Goal: Leave review/rating: Share an evaluation or opinion about a product, service, or content

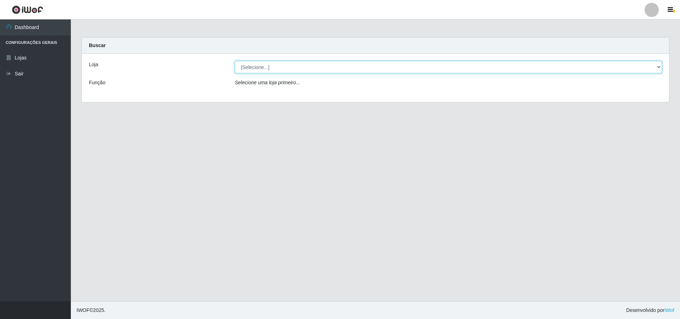
click at [296, 66] on select "[Selecione...] Atacado Vem - [STREET_ADDRESS]" at bounding box center [448, 67] width 427 height 12
select select "449"
click at [235, 61] on select "[Selecione...] Atacado Vem - [STREET_ADDRESS]" at bounding box center [448, 67] width 427 height 12
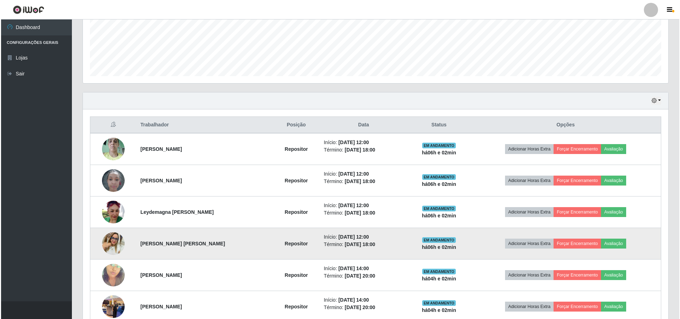
scroll to position [246, 0]
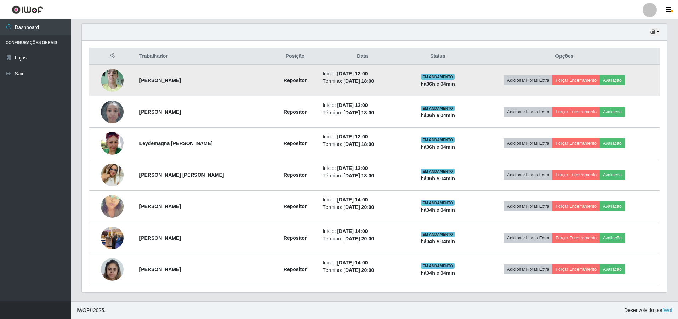
click at [115, 80] on img at bounding box center [112, 80] width 23 height 30
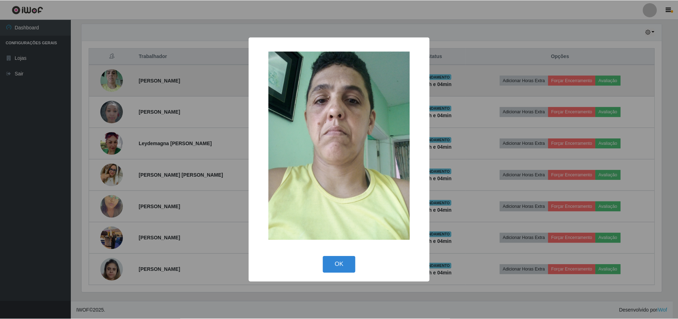
scroll to position [147, 582]
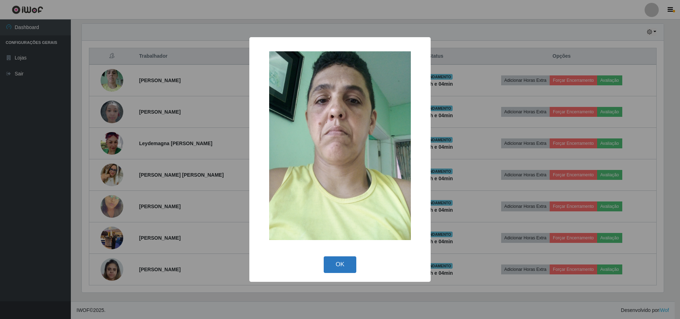
click at [344, 266] on button "OK" at bounding box center [340, 264] width 33 height 17
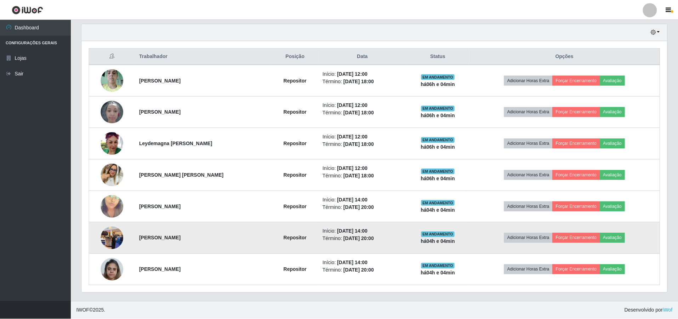
scroll to position [147, 586]
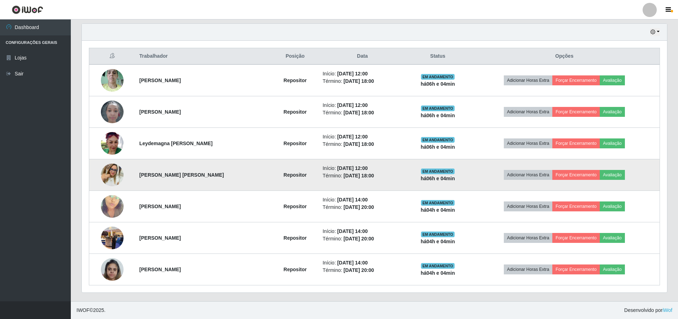
click at [114, 176] on img at bounding box center [112, 175] width 23 height 23
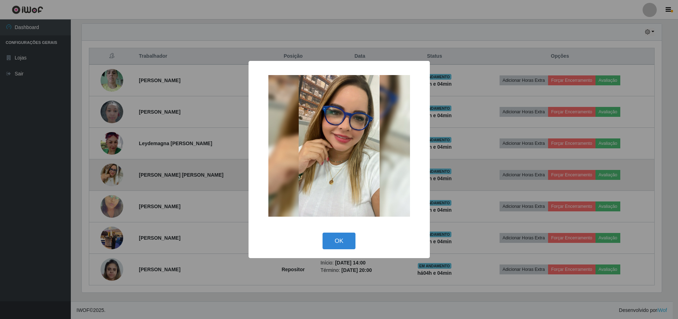
scroll to position [147, 582]
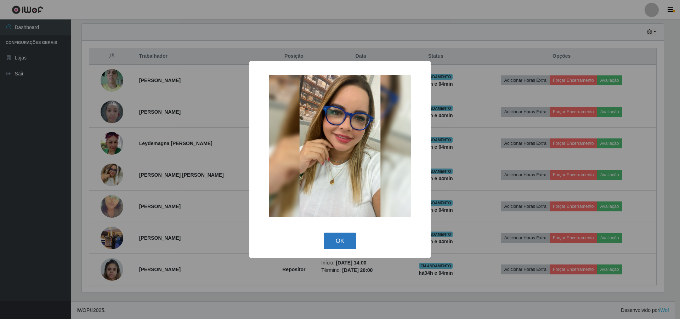
click at [347, 239] on button "OK" at bounding box center [340, 241] width 33 height 17
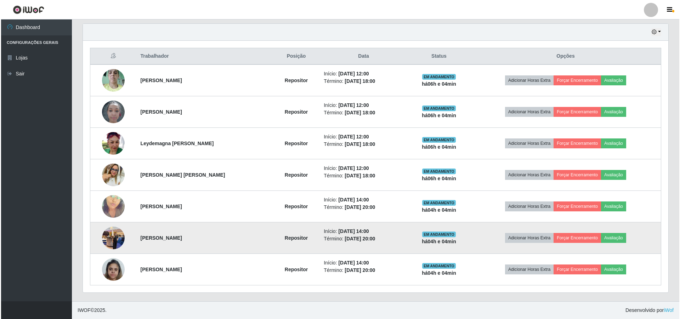
scroll to position [147, 586]
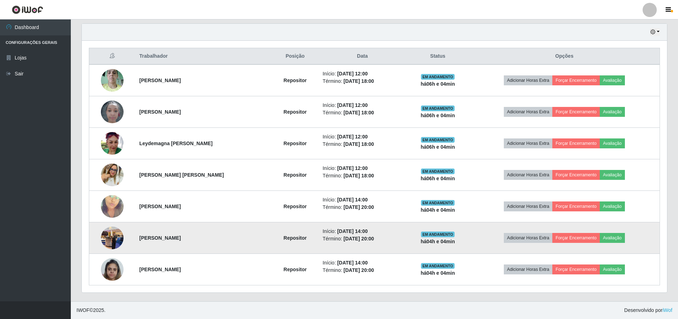
click at [108, 231] on img at bounding box center [112, 238] width 23 height 30
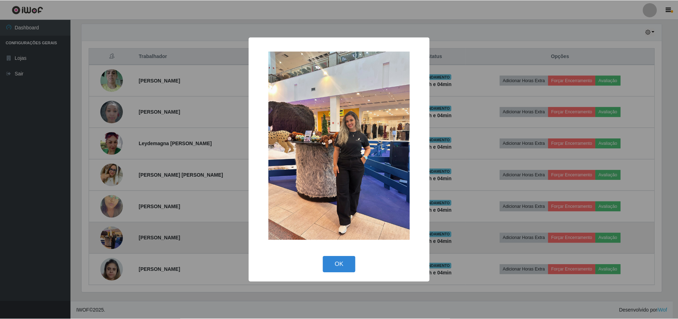
scroll to position [147, 582]
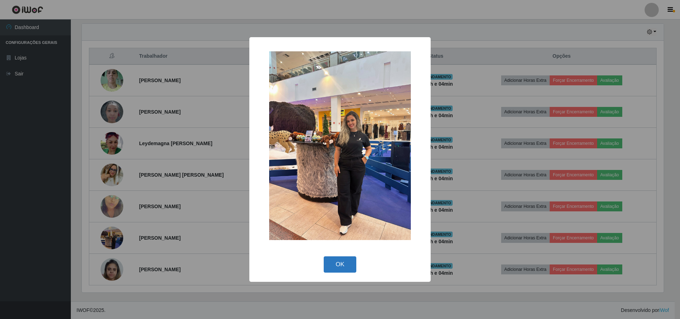
click at [330, 263] on button "OK" at bounding box center [340, 264] width 33 height 17
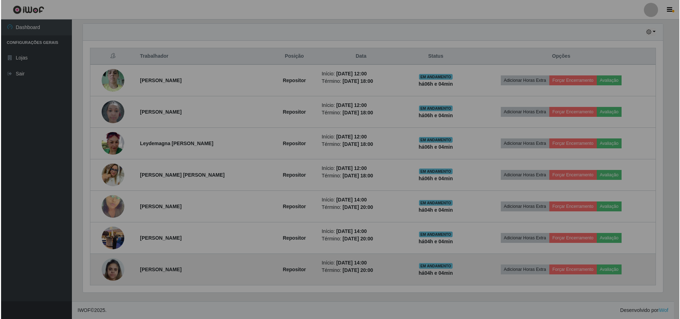
scroll to position [147, 586]
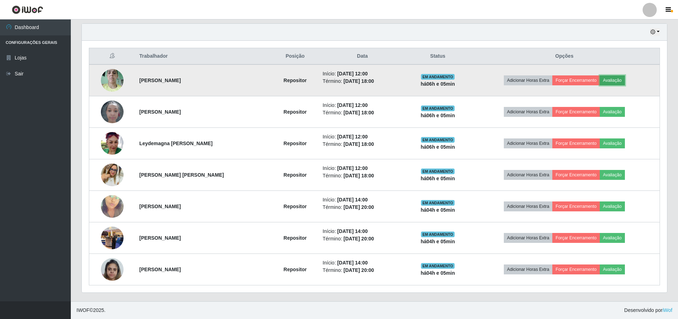
click at [617, 82] on button "Avaliação" at bounding box center [612, 80] width 25 height 10
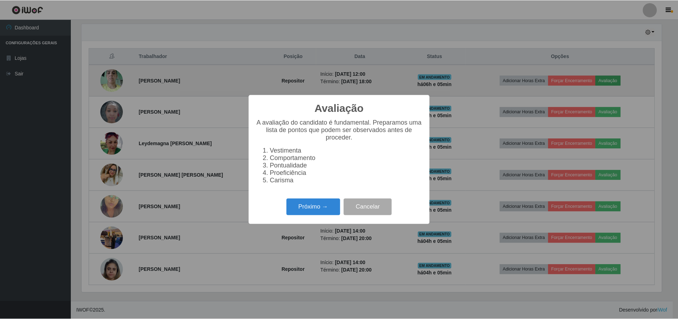
scroll to position [147, 582]
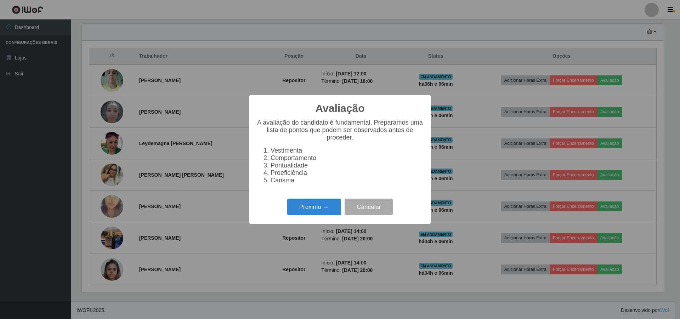
click at [170, 180] on div "Avaliação × A avaliação do candidato é fundamental. Preparamos uma lista de pon…" at bounding box center [340, 159] width 680 height 319
click at [366, 208] on button "Cancelar" at bounding box center [369, 207] width 48 height 17
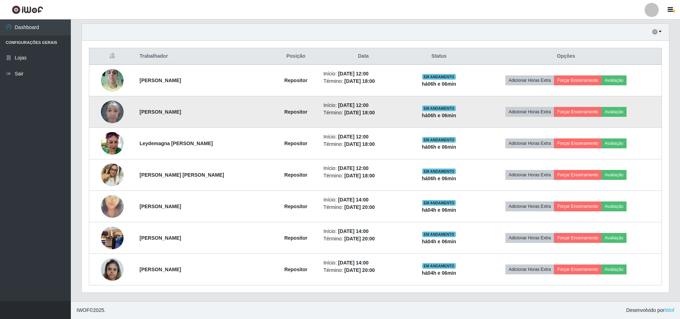
scroll to position [147, 586]
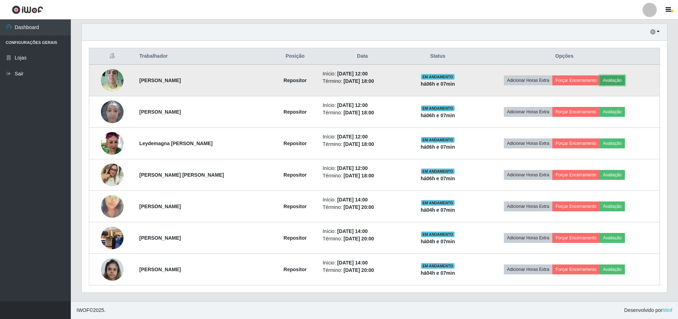
click at [616, 76] on button "Avaliação" at bounding box center [612, 80] width 25 height 10
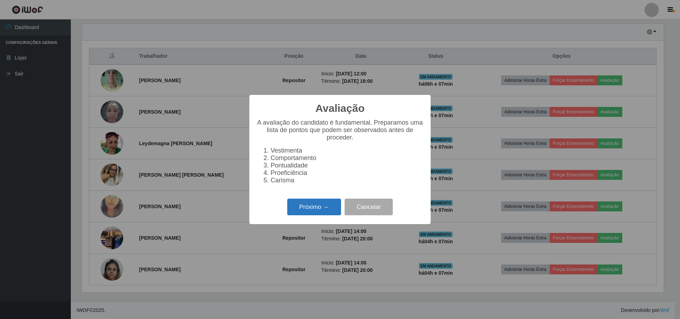
click at [319, 209] on button "Próximo →" at bounding box center [314, 207] width 54 height 17
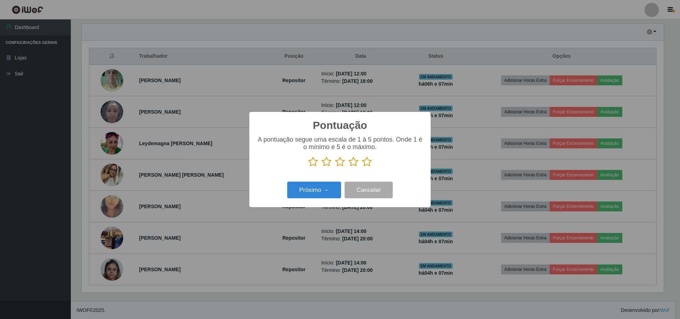
click at [310, 165] on icon at bounding box center [313, 162] width 10 height 11
click at [308, 167] on input "radio" at bounding box center [308, 167] width 0 height 0
click at [313, 193] on button "Próximo →" at bounding box center [314, 190] width 54 height 17
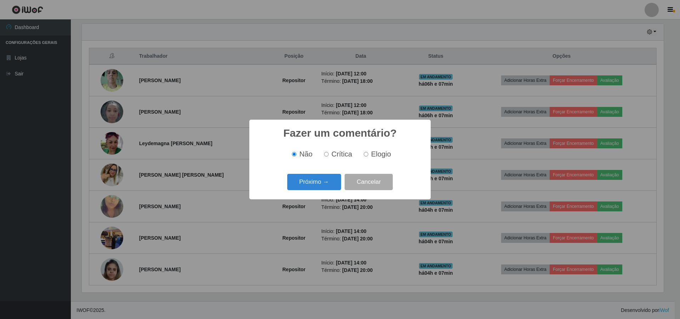
click at [326, 156] on input "Crítica" at bounding box center [326, 154] width 5 height 5
radio input "true"
click at [325, 177] on button "Próximo →" at bounding box center [314, 182] width 54 height 17
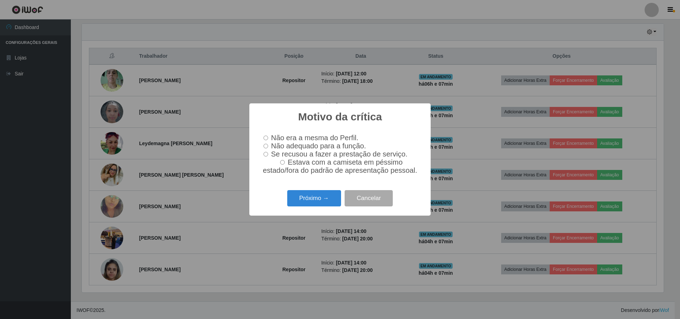
click at [264, 147] on input "Não adequado para a função." at bounding box center [266, 146] width 5 height 5
radio input "true"
click at [305, 200] on button "Próximo →" at bounding box center [314, 198] width 54 height 17
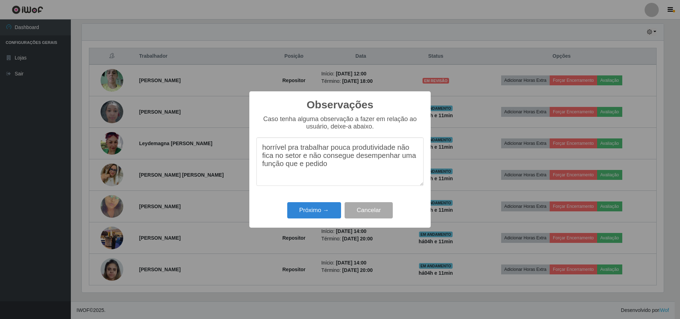
click at [342, 169] on textarea "horrível pra trabalhar pouca produtividade não fica no setor e não consegue des…" at bounding box center [339, 161] width 167 height 49
type textarea "horrível pra trabalhar pouca produtividade não fica no setor e não consegue des…"
click at [312, 211] on button "Próximo →" at bounding box center [314, 210] width 54 height 17
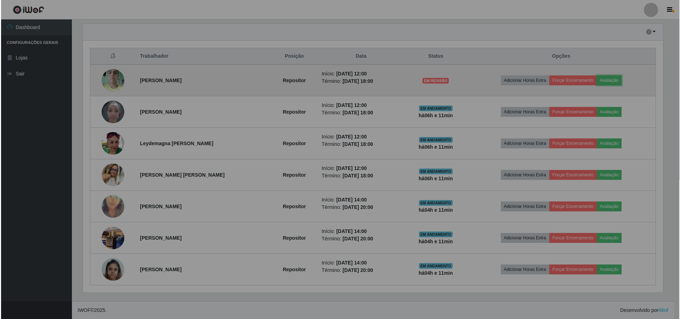
scroll to position [147, 586]
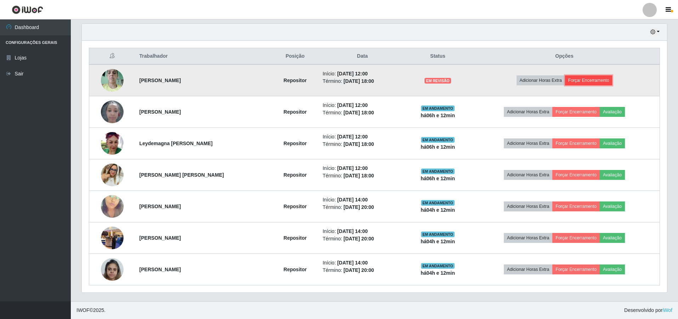
click at [592, 78] on button "Forçar Encerramento" at bounding box center [588, 80] width 47 height 10
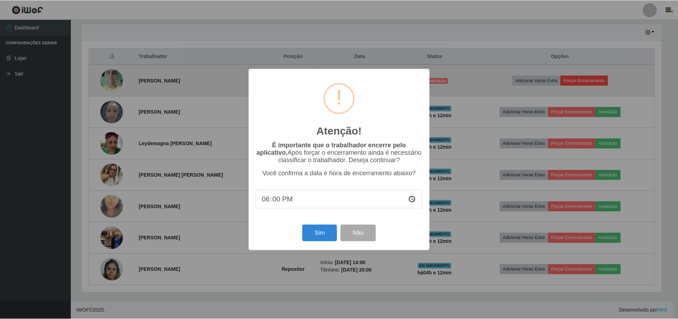
scroll to position [147, 582]
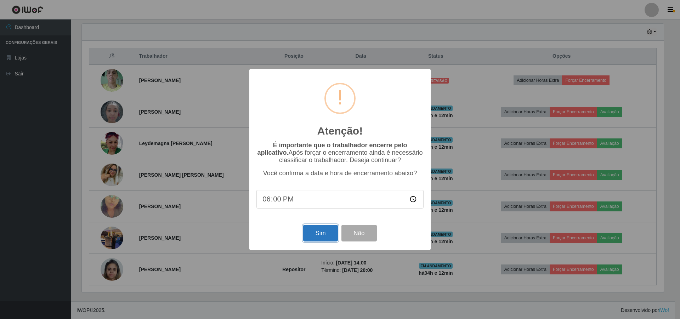
click at [316, 232] on button "Sim" at bounding box center [320, 233] width 34 height 17
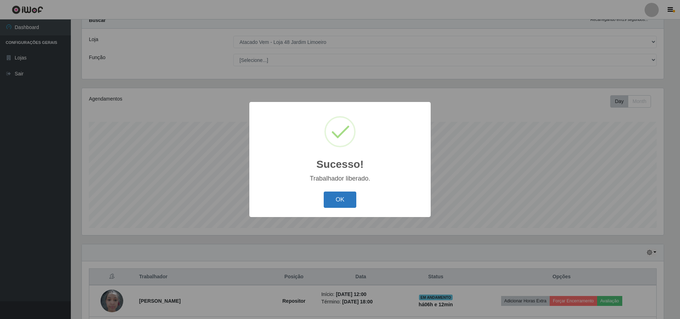
click at [334, 200] on button "OK" at bounding box center [340, 200] width 33 height 17
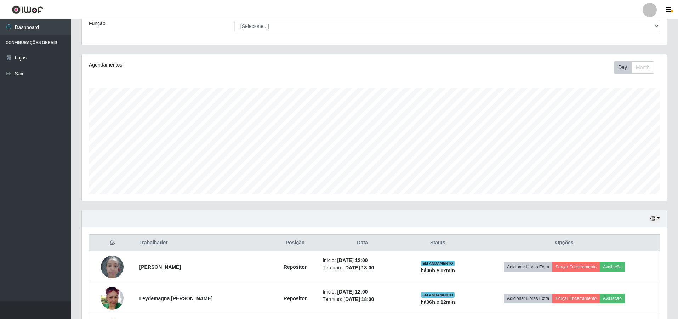
scroll to position [131, 0]
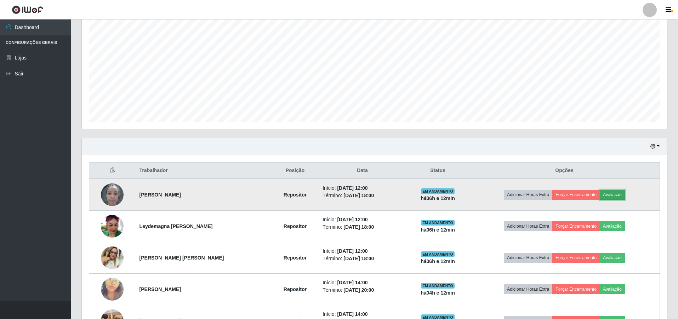
click at [620, 193] on button "Avaliação" at bounding box center [612, 195] width 25 height 10
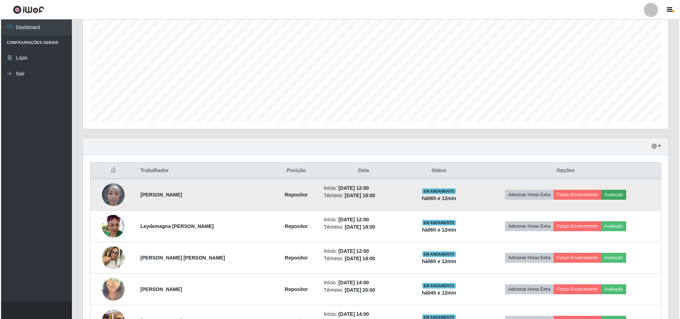
scroll to position [147, 582]
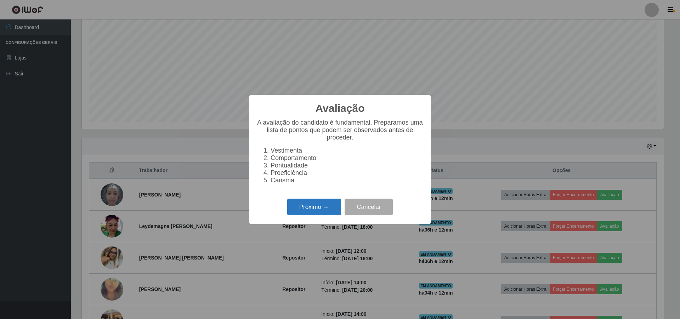
click at [301, 207] on button "Próximo →" at bounding box center [314, 207] width 54 height 17
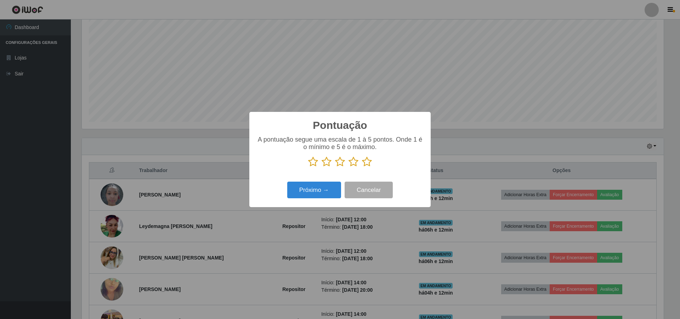
scroll to position [354060, 353625]
click at [328, 163] on icon at bounding box center [327, 162] width 10 height 11
click at [322, 167] on input "radio" at bounding box center [322, 167] width 0 height 0
click at [319, 191] on button "Próximo →" at bounding box center [314, 190] width 54 height 17
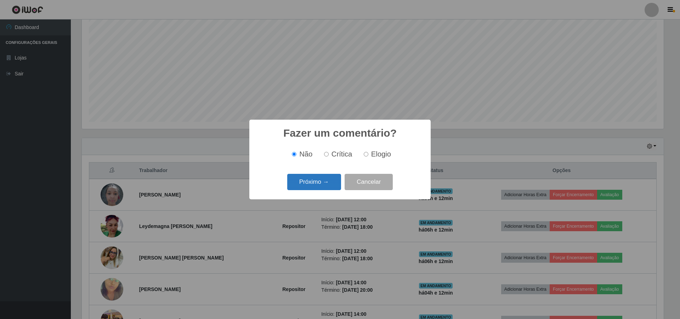
click at [305, 182] on button "Próximo →" at bounding box center [314, 182] width 54 height 17
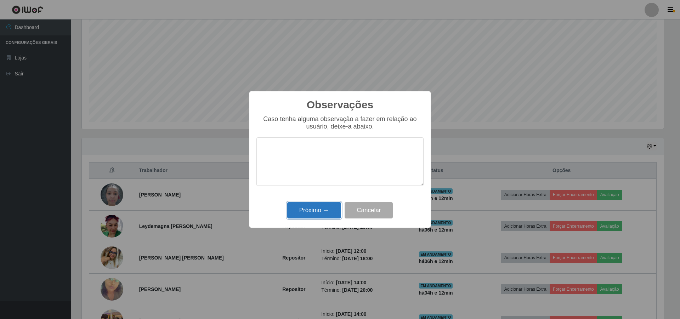
click at [313, 208] on button "Próximo →" at bounding box center [314, 210] width 54 height 17
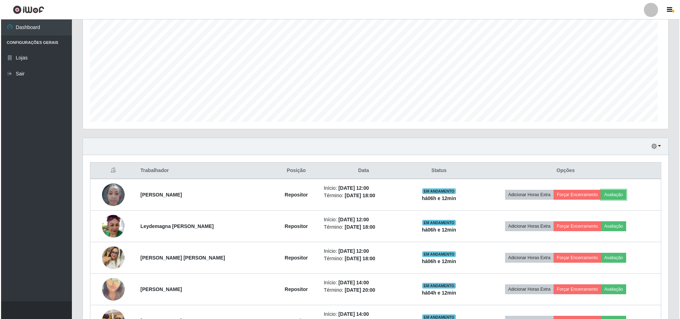
scroll to position [147, 586]
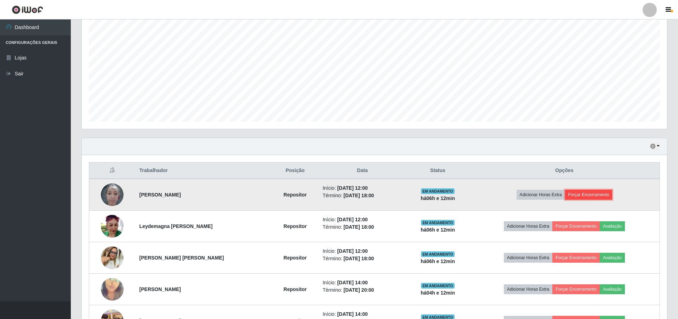
click at [586, 195] on button "Forçar Encerramento" at bounding box center [588, 195] width 47 height 10
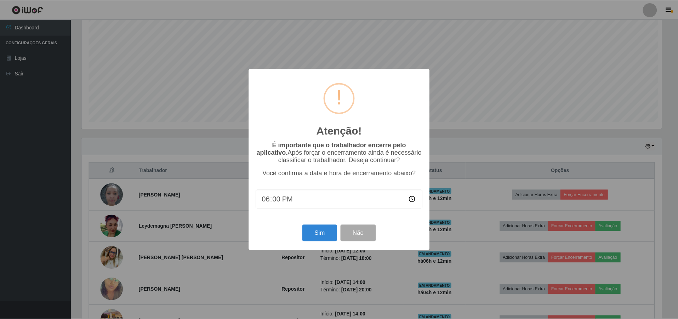
scroll to position [147, 582]
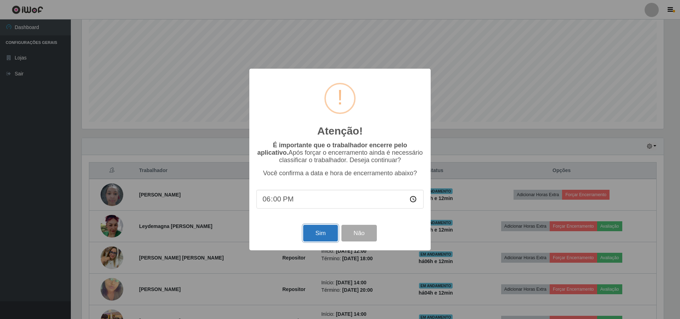
click at [318, 234] on button "Sim" at bounding box center [320, 233] width 34 height 17
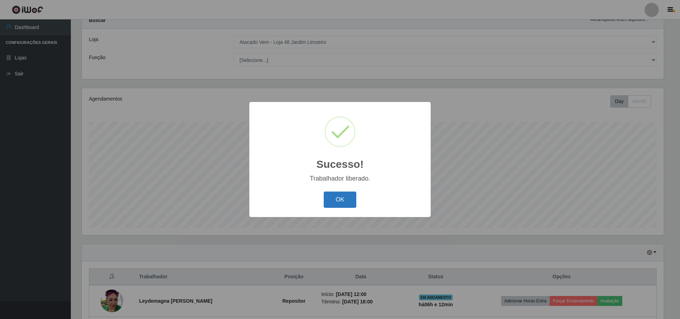
click at [334, 197] on button "OK" at bounding box center [340, 200] width 33 height 17
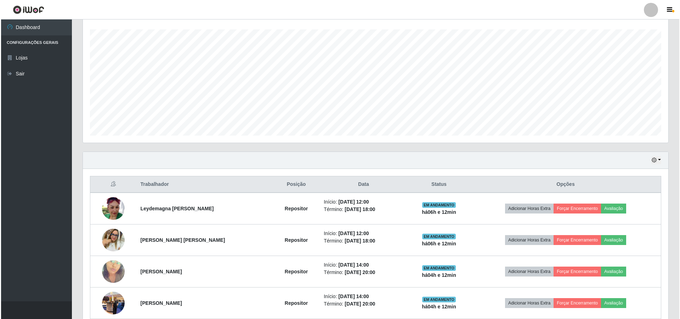
scroll to position [131, 0]
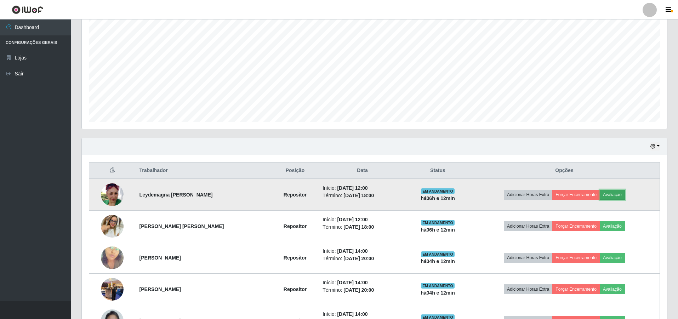
click at [610, 194] on button "Avaliação" at bounding box center [612, 195] width 25 height 10
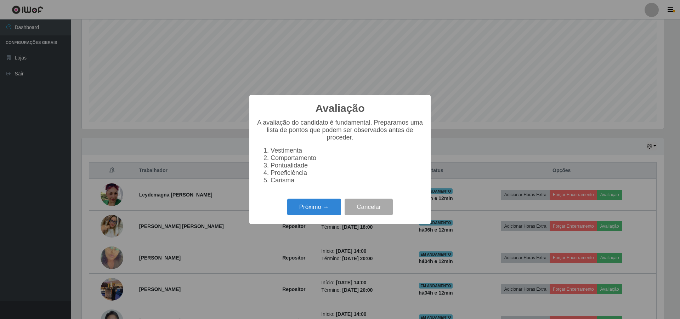
scroll to position [0, 0]
click at [310, 204] on button "Próximo →" at bounding box center [314, 207] width 54 height 17
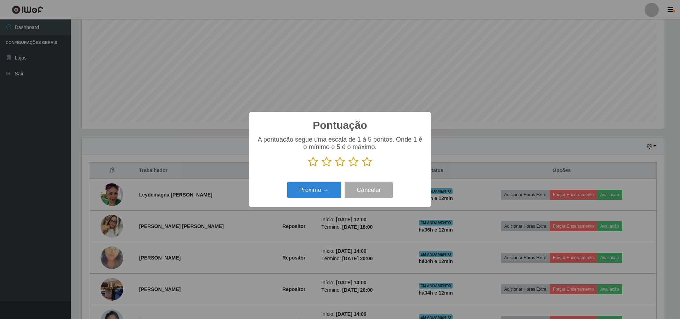
click at [339, 164] on icon at bounding box center [340, 162] width 10 height 11
click at [335, 167] on input "radio" at bounding box center [335, 167] width 0 height 0
click at [304, 192] on button "Próximo →" at bounding box center [314, 190] width 54 height 17
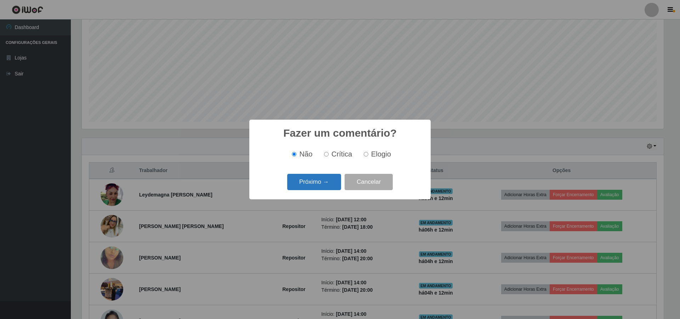
click at [321, 183] on button "Próximo →" at bounding box center [314, 182] width 54 height 17
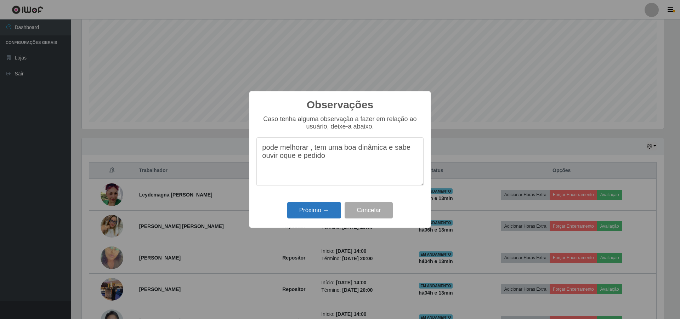
type textarea "pode melhorar , tem uma boa dinâmica e sabe ouvir oque e pedido"
click at [321, 213] on button "Próximo →" at bounding box center [314, 210] width 54 height 17
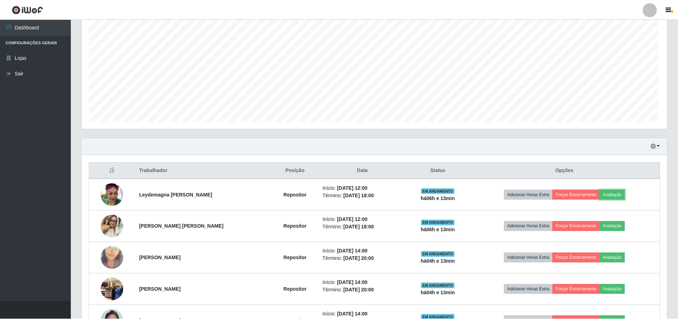
scroll to position [147, 586]
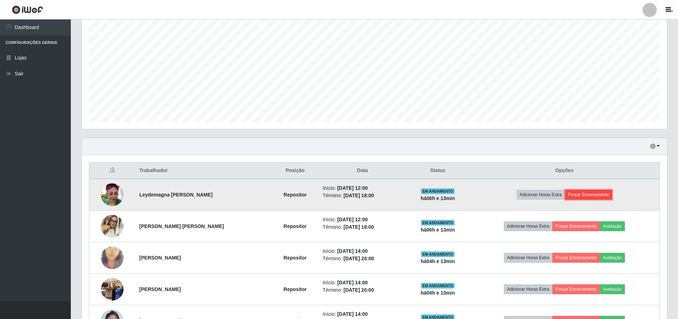
click at [593, 192] on button "Forçar Encerramento" at bounding box center [588, 195] width 47 height 10
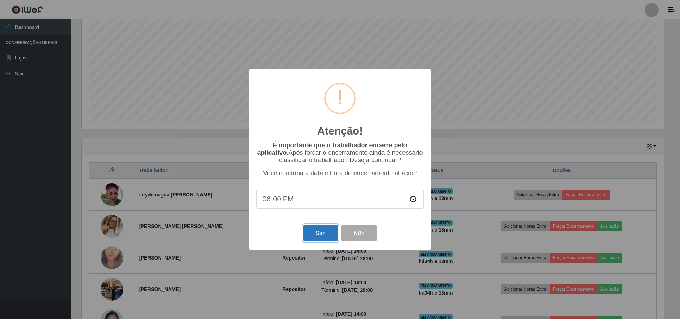
click at [309, 235] on button "Sim" at bounding box center [320, 233] width 34 height 17
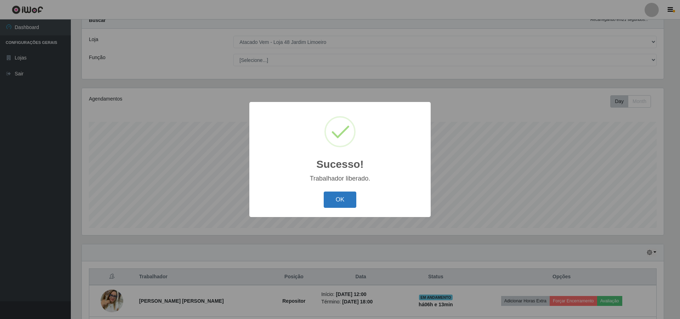
click at [344, 202] on button "OK" at bounding box center [340, 200] width 33 height 17
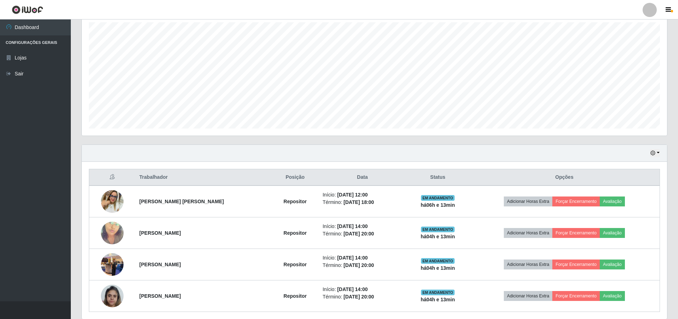
scroll to position [131, 0]
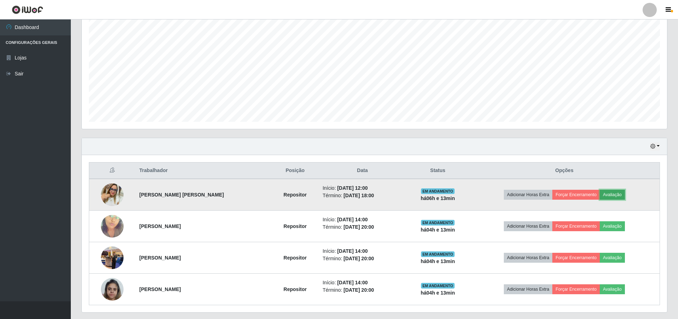
click at [619, 192] on button "Avaliação" at bounding box center [612, 195] width 25 height 10
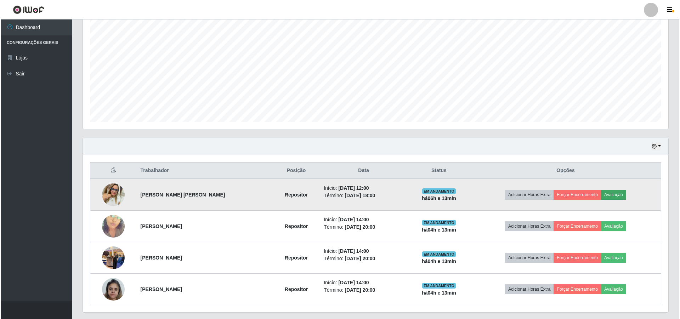
scroll to position [147, 582]
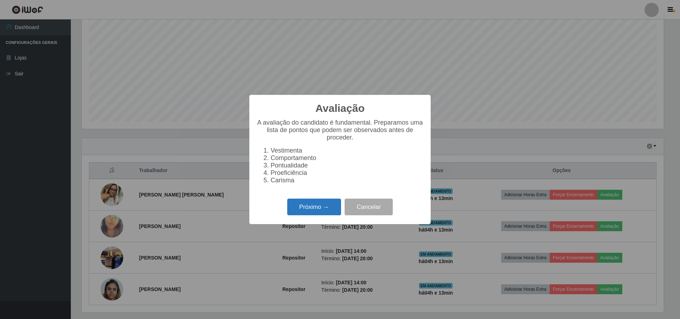
click at [308, 213] on button "Próximo →" at bounding box center [314, 207] width 54 height 17
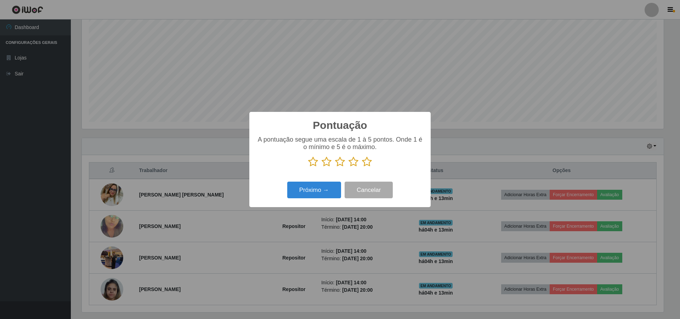
click at [336, 163] on icon at bounding box center [340, 162] width 10 height 11
click at [335, 167] on input "radio" at bounding box center [335, 167] width 0 height 0
click at [307, 193] on button "Próximo →" at bounding box center [314, 190] width 54 height 17
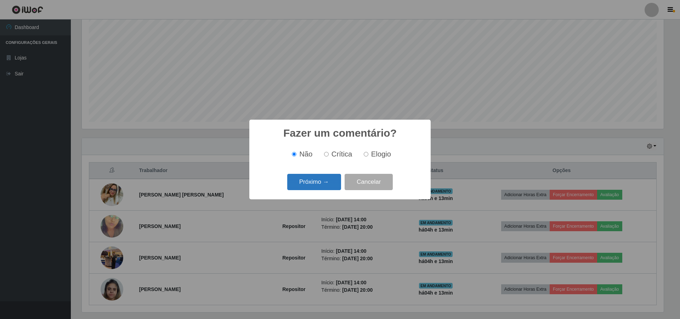
click at [315, 185] on button "Próximo →" at bounding box center [314, 182] width 54 height 17
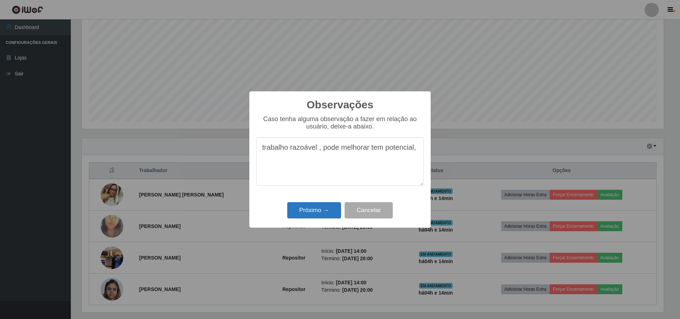
type textarea "trabalho razoável , pode melhorar tem potencial,"
click at [312, 209] on button "Próximo →" at bounding box center [314, 210] width 54 height 17
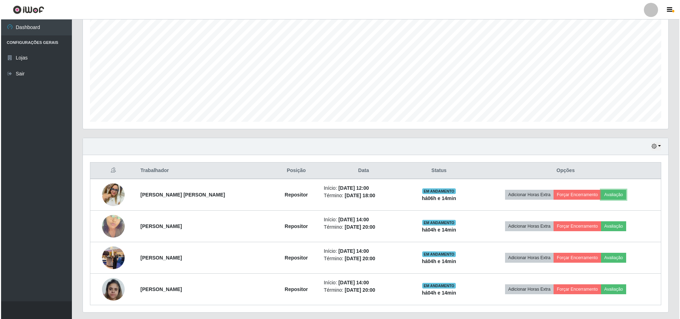
scroll to position [151, 0]
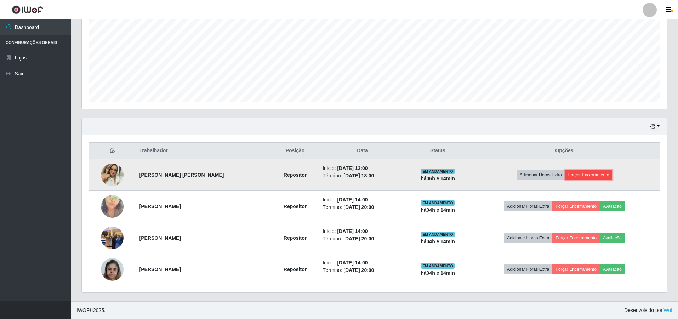
click at [598, 175] on button "Forçar Encerramento" at bounding box center [588, 175] width 47 height 10
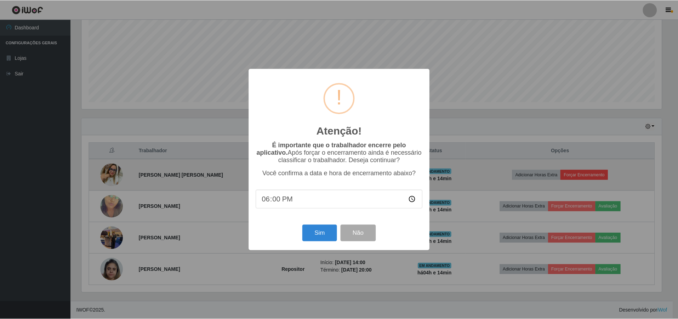
scroll to position [147, 582]
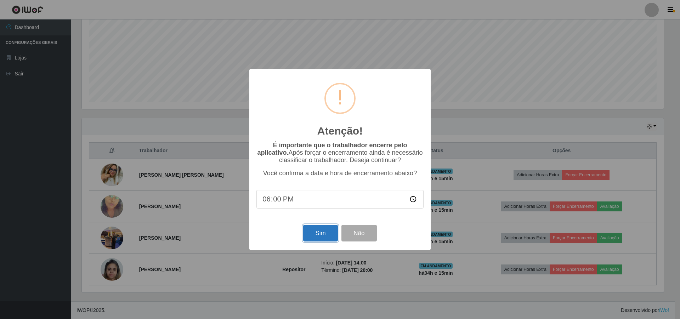
click at [319, 237] on button "Sim" at bounding box center [320, 233] width 34 height 17
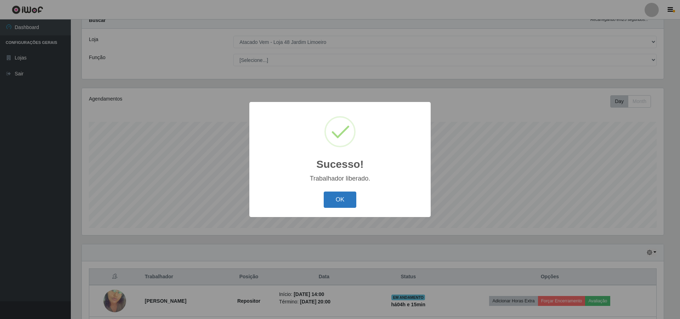
click at [340, 197] on button "OK" at bounding box center [340, 200] width 33 height 17
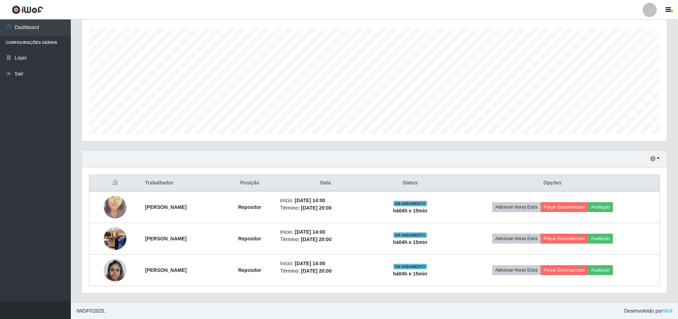
scroll to position [120, 0]
